Goal: Information Seeking & Learning: Learn about a topic

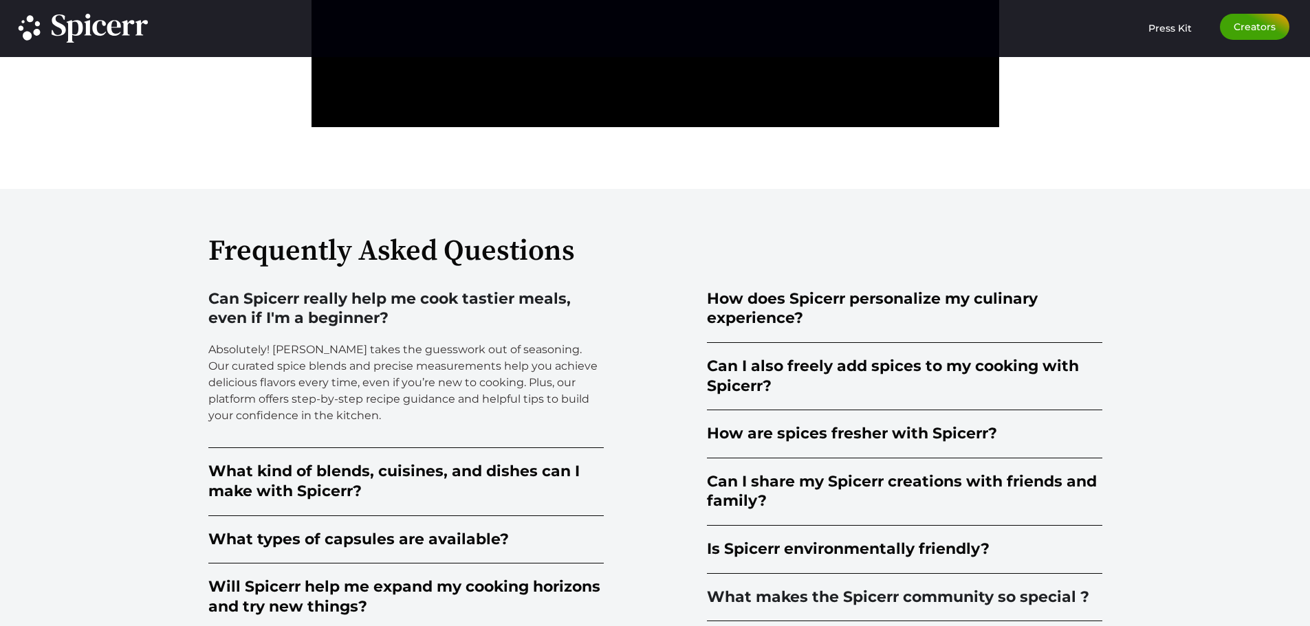
scroll to position [3437, 0]
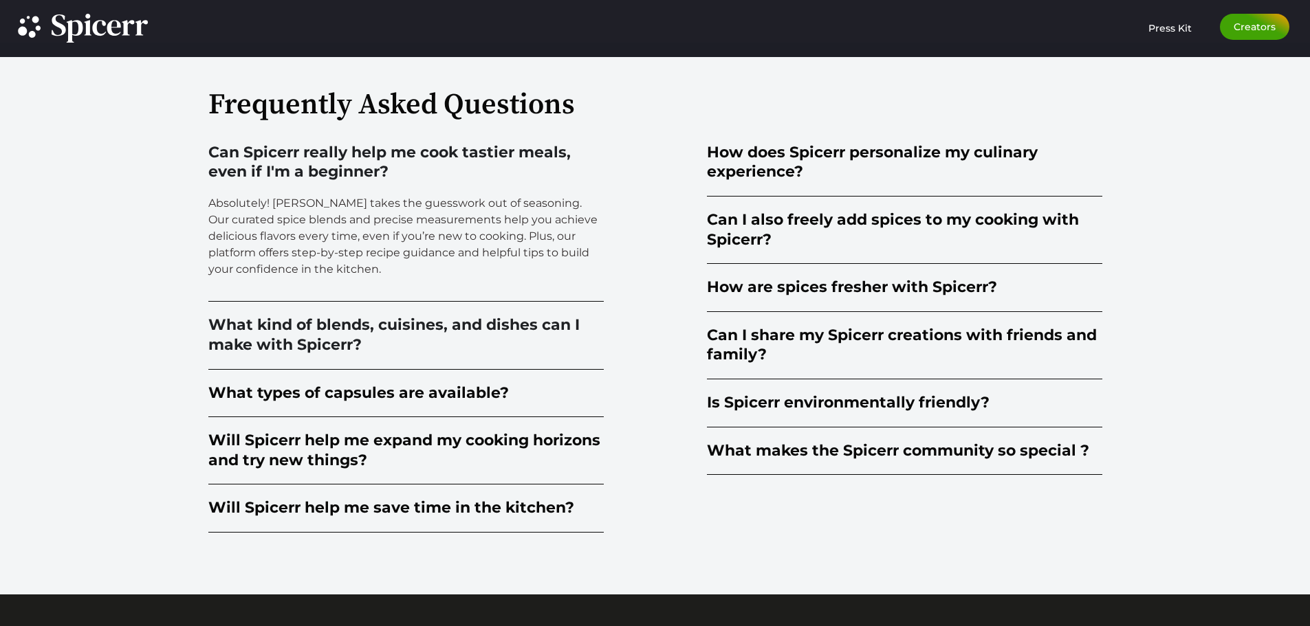
click at [510, 340] on div "What kind of blends, cuisines, and dishes can I make with Spicerr?" at bounding box center [405, 335] width 395 height 39
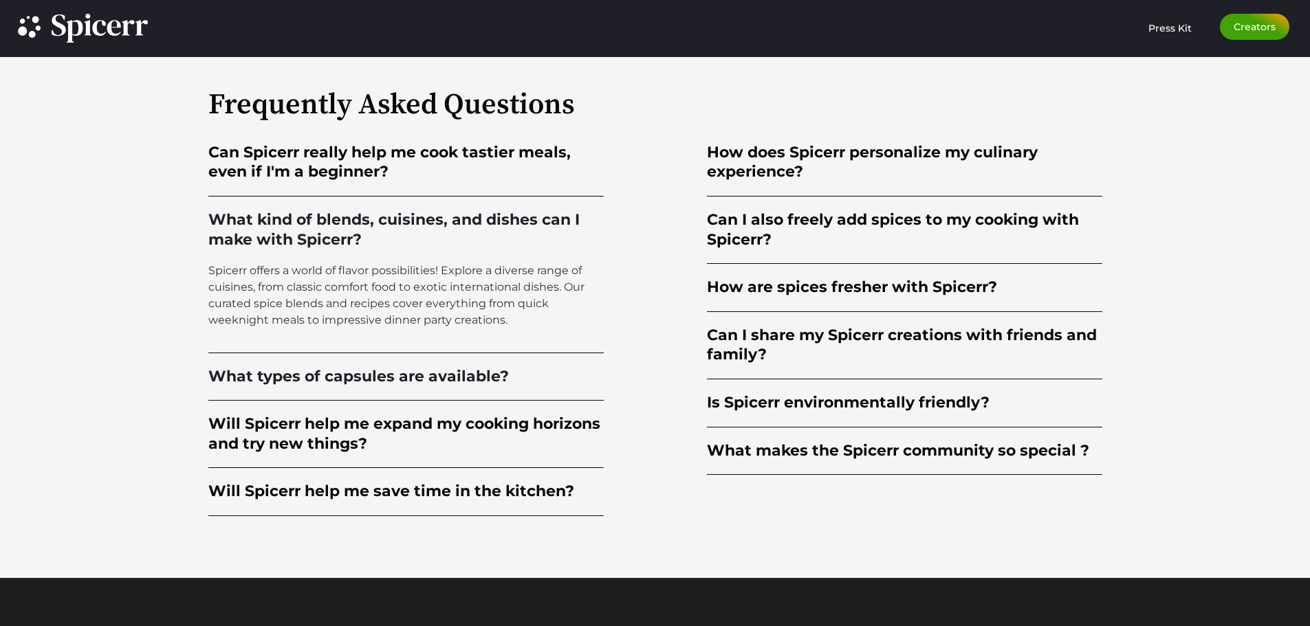
click at [497, 361] on summary "What types of capsules are available?" at bounding box center [405, 377] width 395 height 48
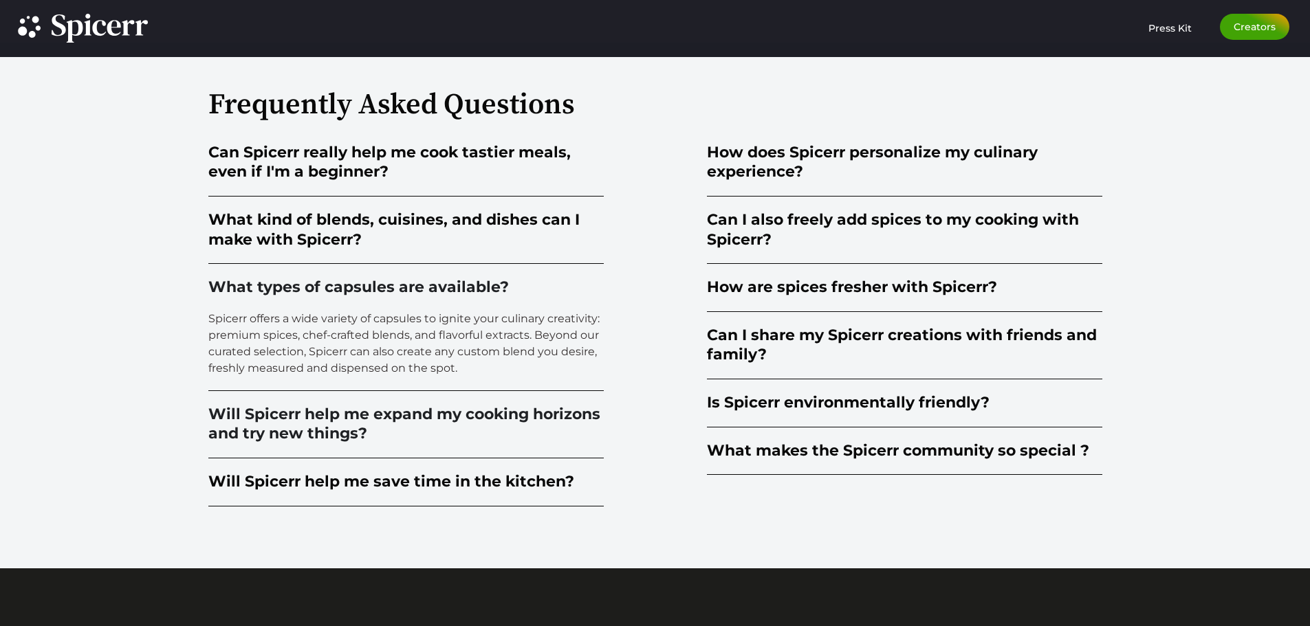
click at [478, 408] on div "Will Spicerr help me expand my cooking horizons and try new things?" at bounding box center [405, 424] width 395 height 39
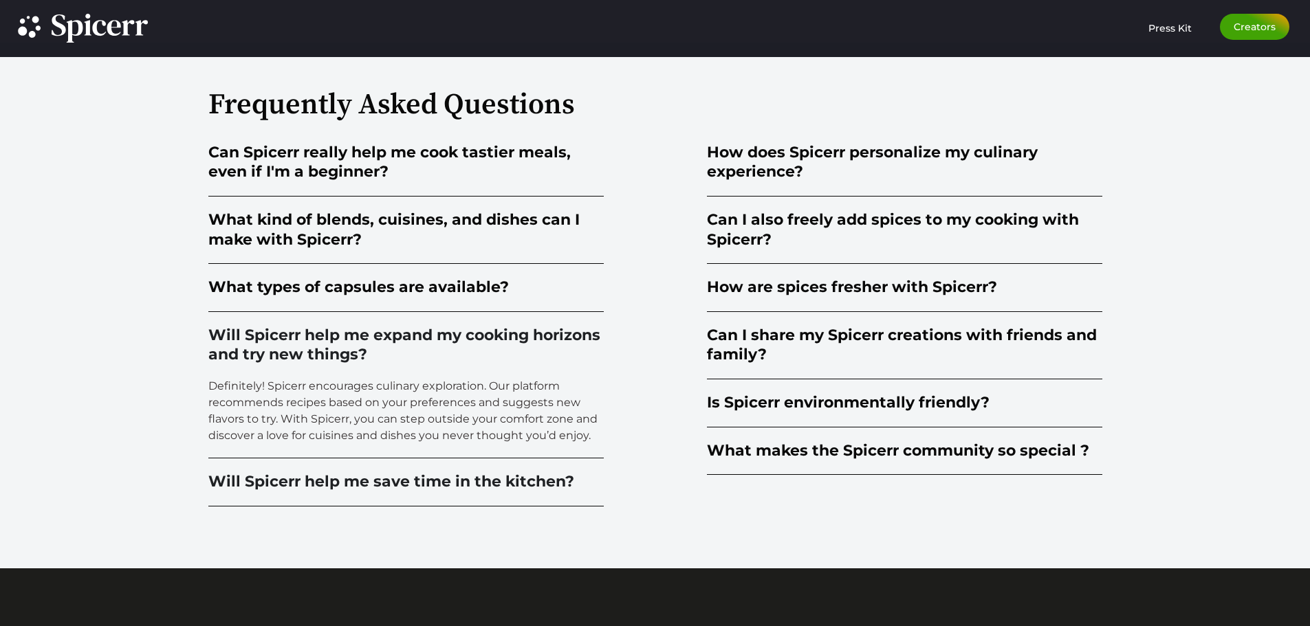
click at [453, 473] on div "Will Spicerr help me save time in the kitchen?" at bounding box center [391, 482] width 366 height 20
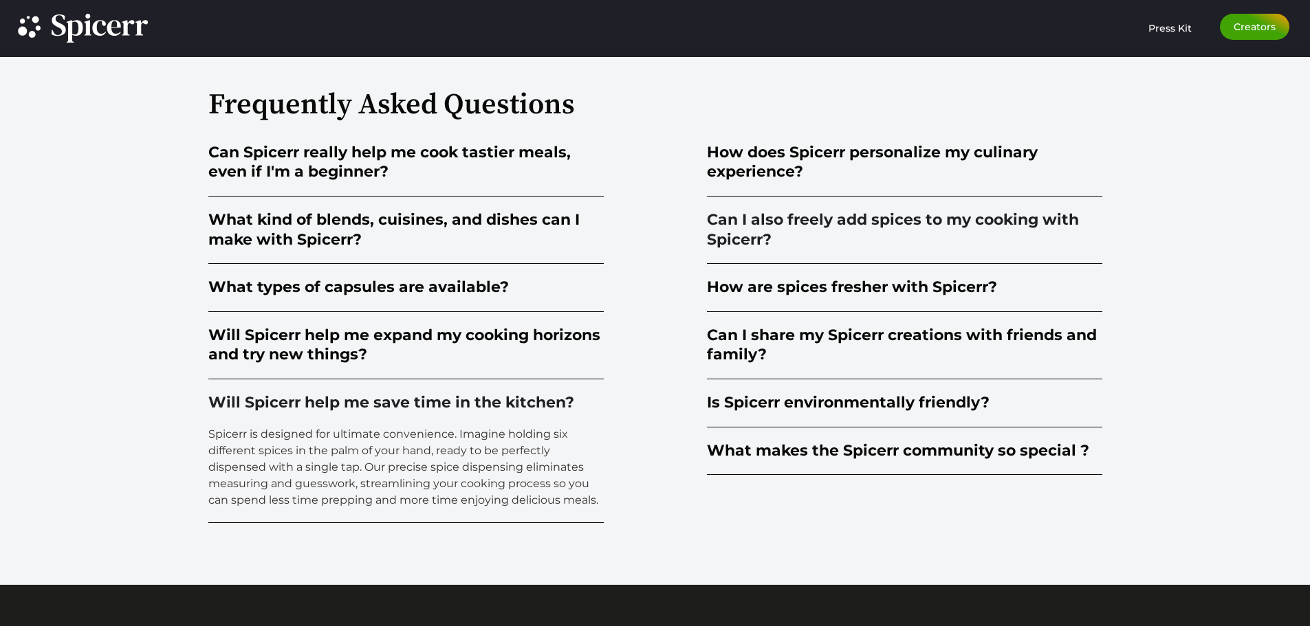
click at [794, 233] on div "Can I also freely add spices to my cooking with Spicerr?" at bounding box center [904, 229] width 395 height 39
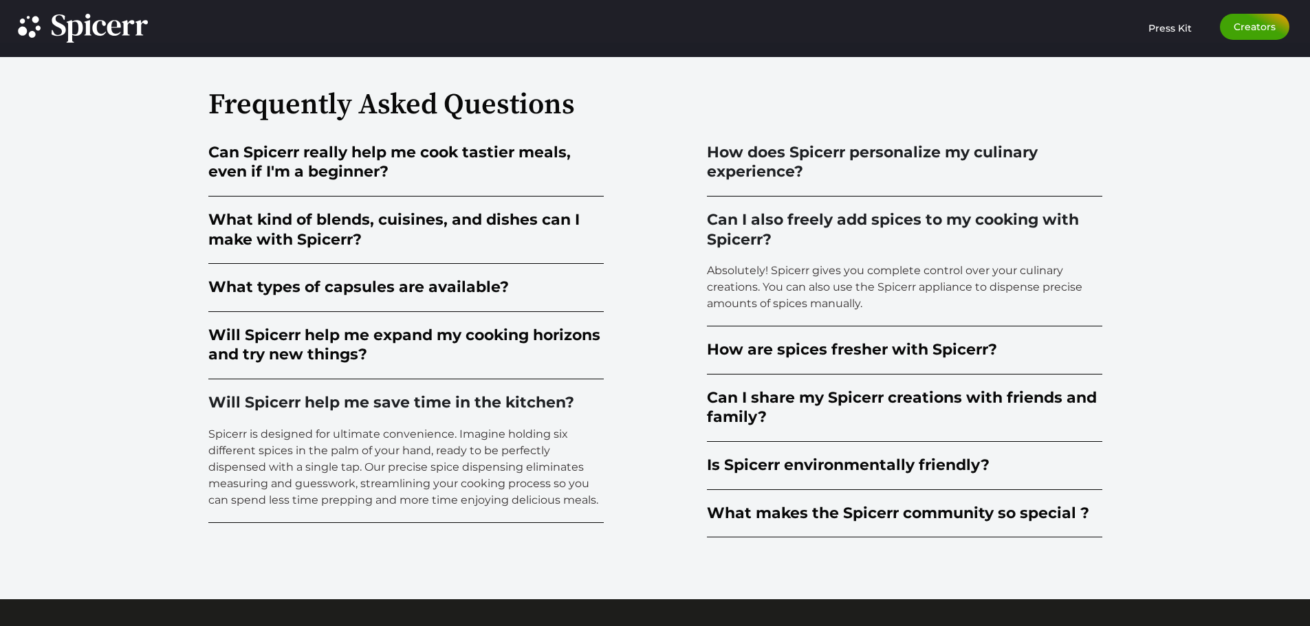
click at [794, 183] on summary "How does Spicerr personalize my culinary experience?" at bounding box center [904, 162] width 395 height 67
